Goal: Check status: Check status

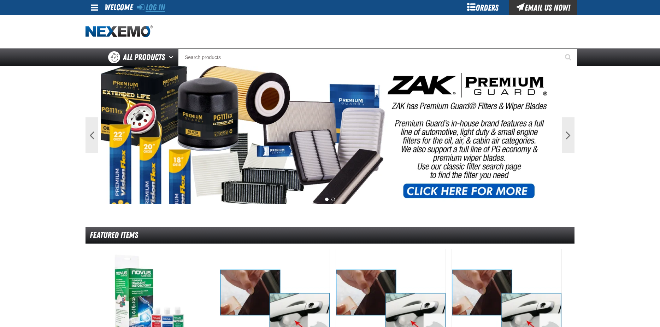
click at [156, 2] on link "Log In" at bounding box center [151, 7] width 28 height 10
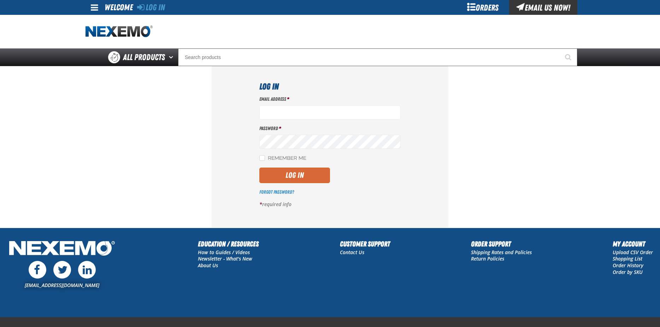
type input "mlugari@crowntoyotascion.com"
click at [287, 177] on button "Log In" at bounding box center [295, 176] width 71 height 16
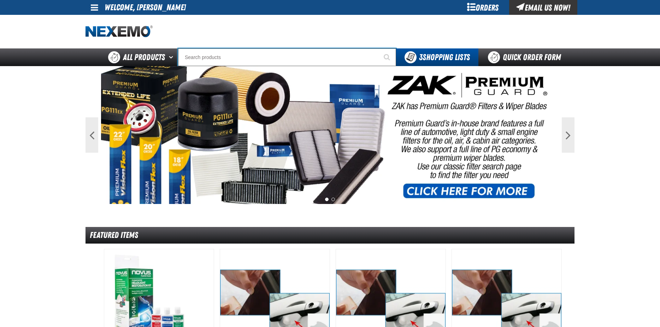
click at [277, 57] on input "Search" at bounding box center [287, 57] width 218 height 18
type input "61405"
click at [91, 8] on span at bounding box center [94, 7] width 7 height 8
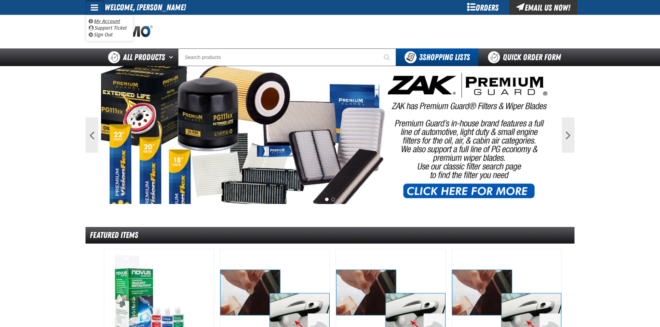
click at [98, 23] on link "My Account My Account" at bounding box center [104, 21] width 31 height 7
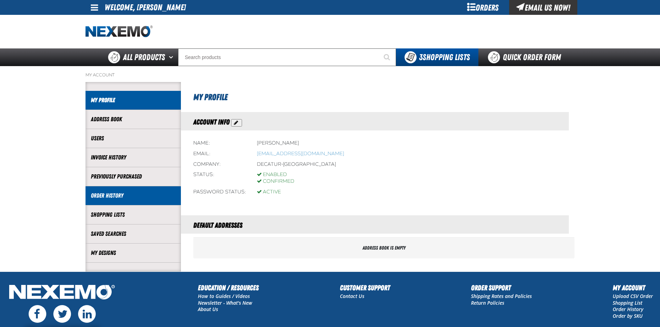
click at [106, 202] on li "Order History" at bounding box center [133, 195] width 95 height 19
click at [126, 193] on link "Order History" at bounding box center [133, 196] width 85 height 8
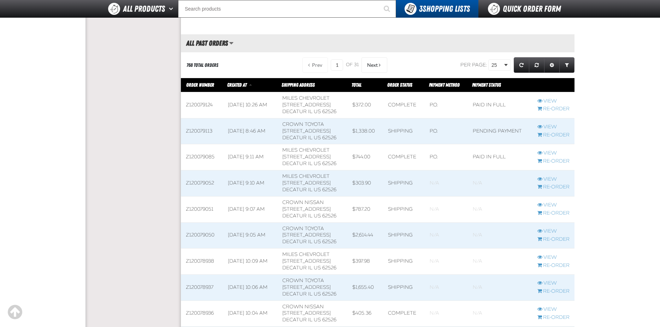
scroll to position [354, 0]
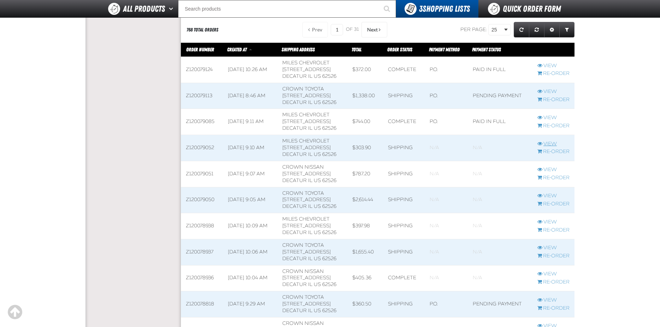
click at [552, 143] on link "View" at bounding box center [554, 144] width 32 height 7
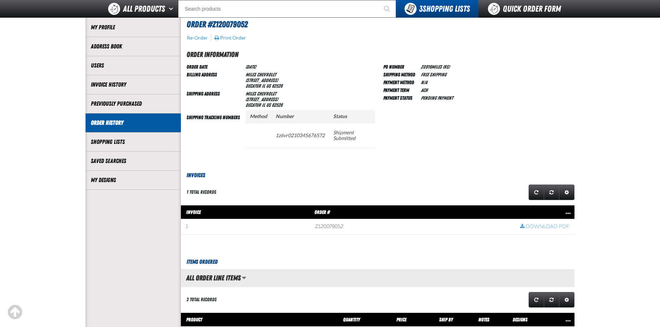
scroll to position [141, 0]
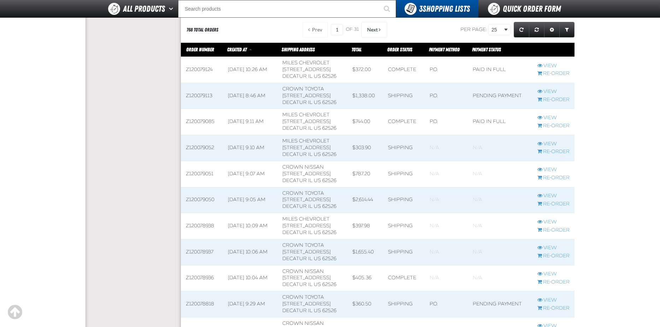
scroll to position [0, 0]
click at [551, 118] on link "View" at bounding box center [554, 118] width 32 height 7
click at [548, 65] on link "View" at bounding box center [554, 66] width 32 height 7
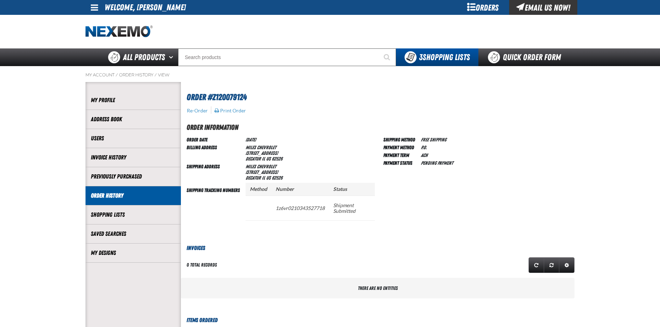
scroll to position [0, 0]
